Goal: Transaction & Acquisition: Purchase product/service

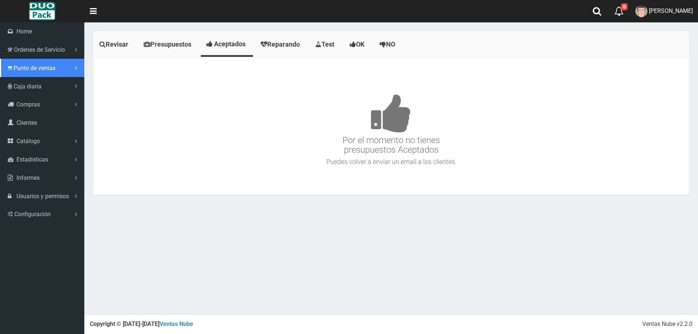
click at [44, 70] on span "Punto de ventas" at bounding box center [35, 68] width 42 height 7
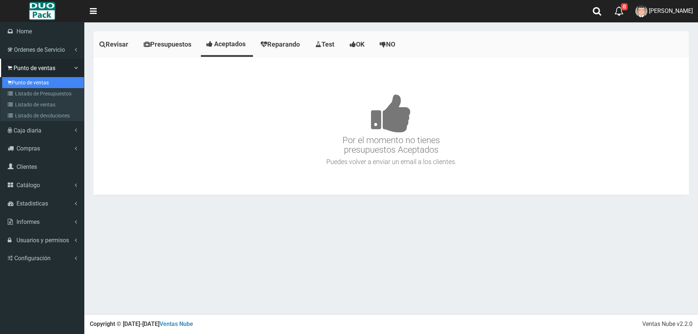
click at [36, 82] on link "Punto de ventas" at bounding box center [43, 82] width 82 height 11
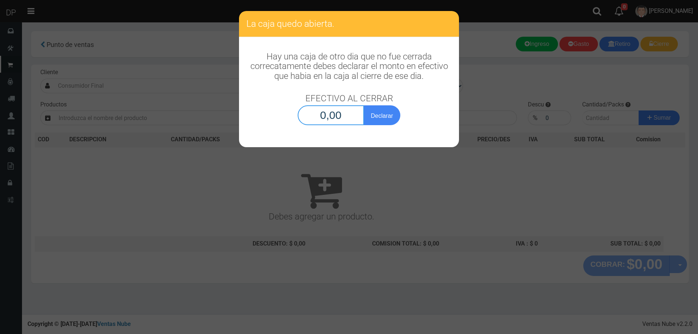
click at [333, 110] on input "0,00" at bounding box center [331, 115] width 66 height 20
type input "1,00"
click at [364, 105] on button "Declarar" at bounding box center [382, 115] width 37 height 20
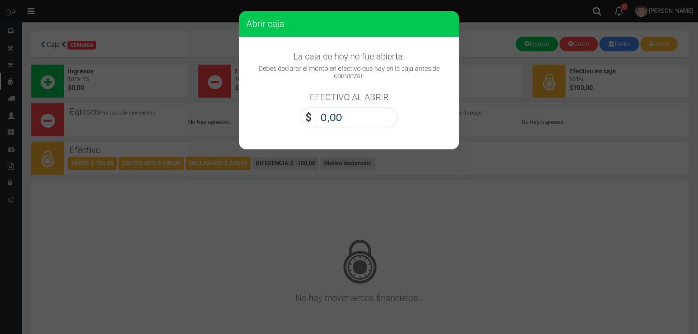
click at [335, 119] on input "0,00" at bounding box center [357, 117] width 82 height 20
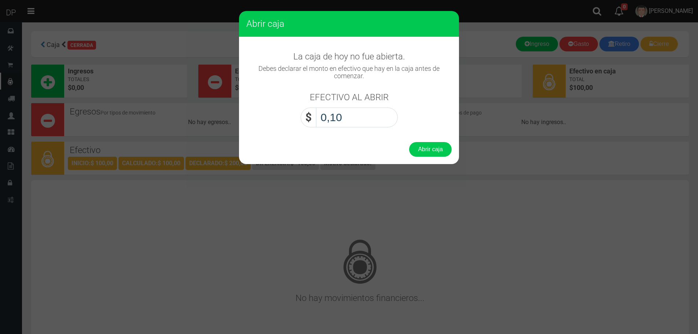
type input "1,00"
click at [409, 142] on button "Abrir caja" at bounding box center [430, 149] width 43 height 15
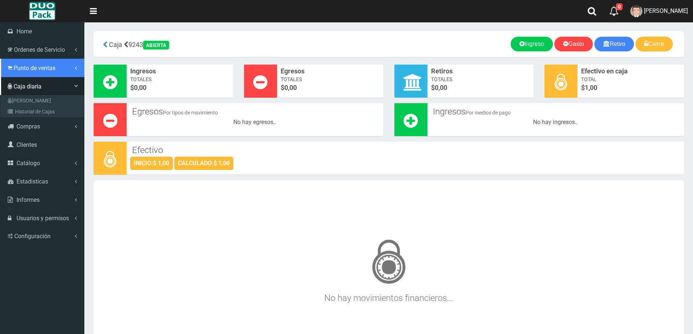
click at [34, 67] on span "Punto de ventas" at bounding box center [35, 68] width 42 height 7
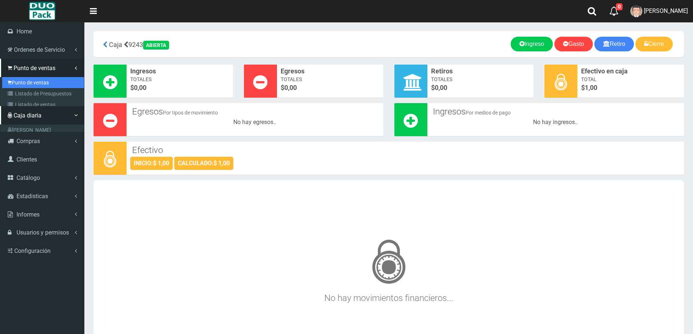
click at [37, 82] on link "Punto de ventas" at bounding box center [43, 82] width 82 height 11
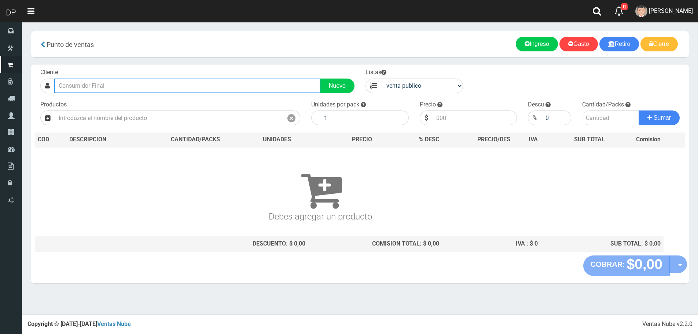
click at [117, 84] on input "text" at bounding box center [187, 85] width 266 height 15
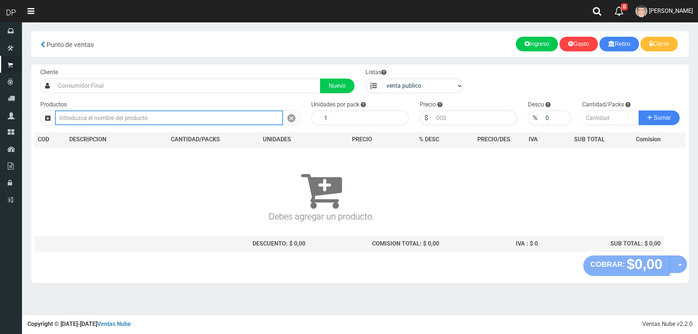
click at [119, 115] on input "text" at bounding box center [169, 117] width 228 height 15
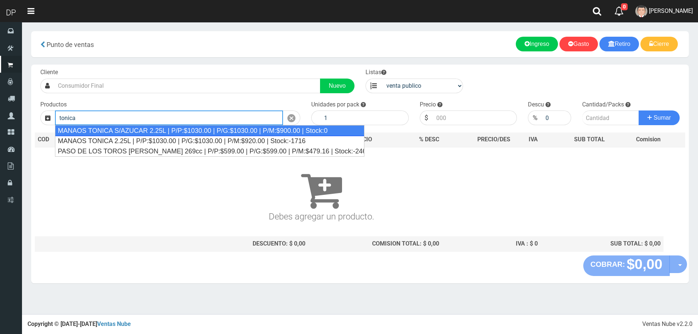
click at [133, 131] on div "MANAOS TONICA S/AZUCAR 2.25L | P/P:$1030.00 | P/G:$1030.00 | P/M:$900.00 | Stoc…" at bounding box center [210, 130] width 310 height 11
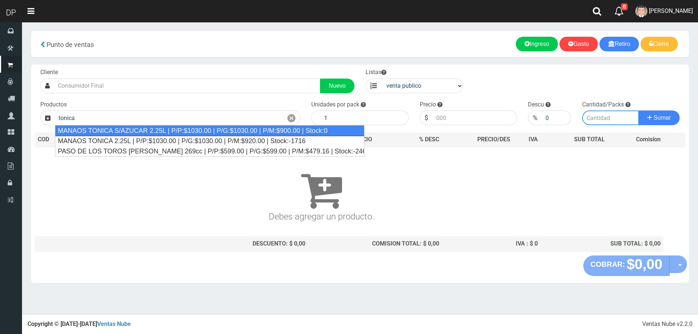
type input "MANAOS TONICA S/AZUCAR 2.25L | P/P:$1030.00 | P/G:$1030.00 | P/M:$900.00 | Stoc…"
type input "6"
type input "1030.00"
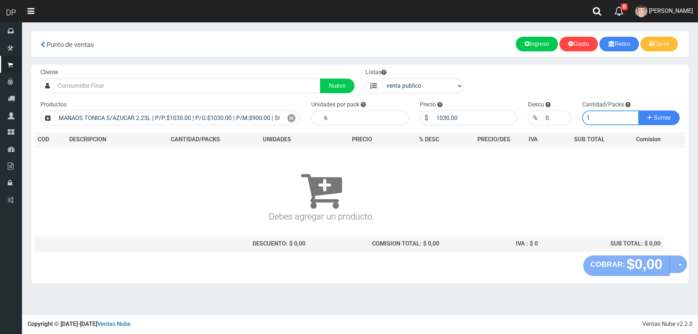
type input "1"
click at [639, 110] on button "Sumar" at bounding box center [659, 117] width 41 height 15
